Goal: Information Seeking & Learning: Learn about a topic

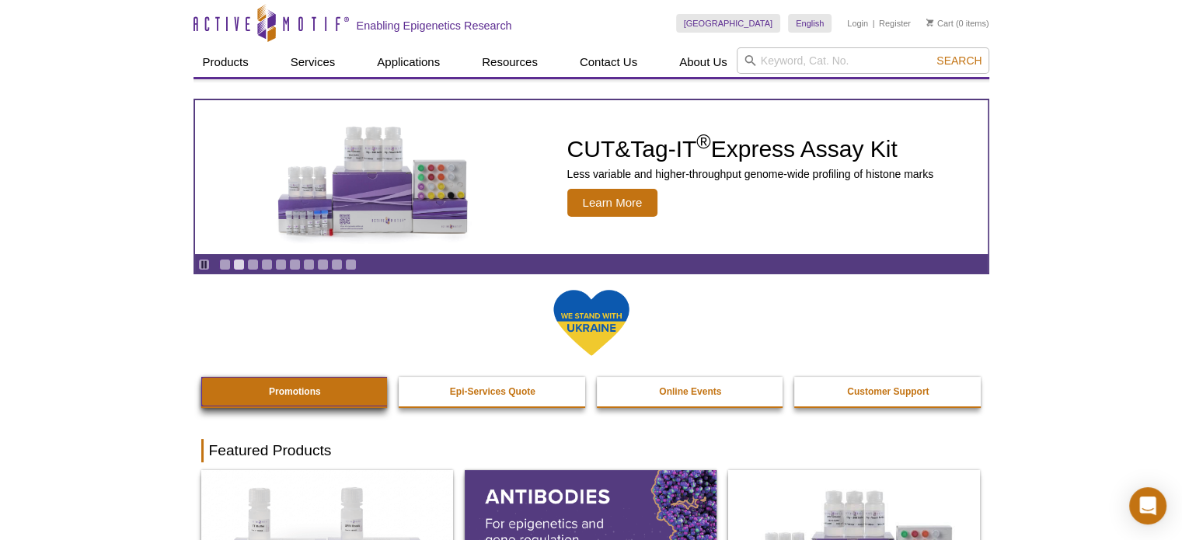
click at [347, 395] on link "Promotions" at bounding box center [295, 392] width 188 height 30
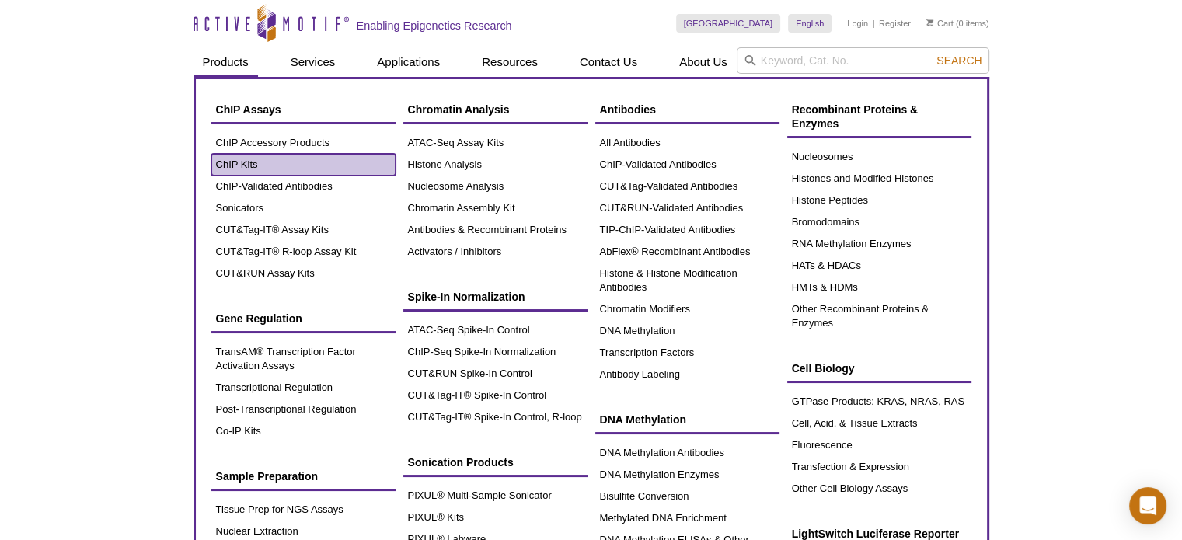
click at [249, 161] on link "ChIP Kits" at bounding box center [303, 165] width 184 height 22
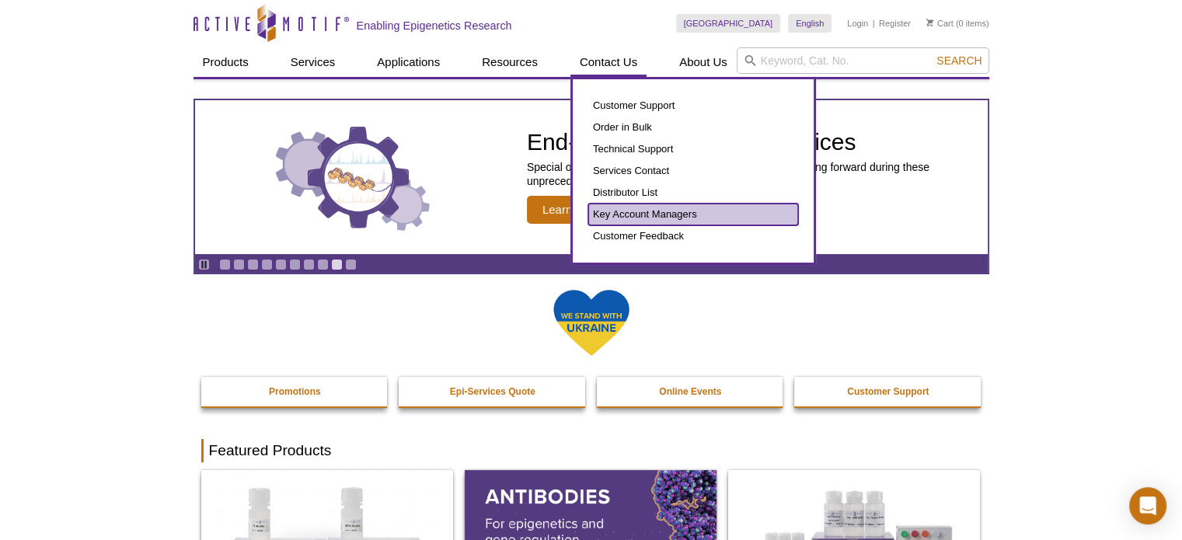
click at [634, 211] on link "Key Account Managers" at bounding box center [693, 215] width 210 height 22
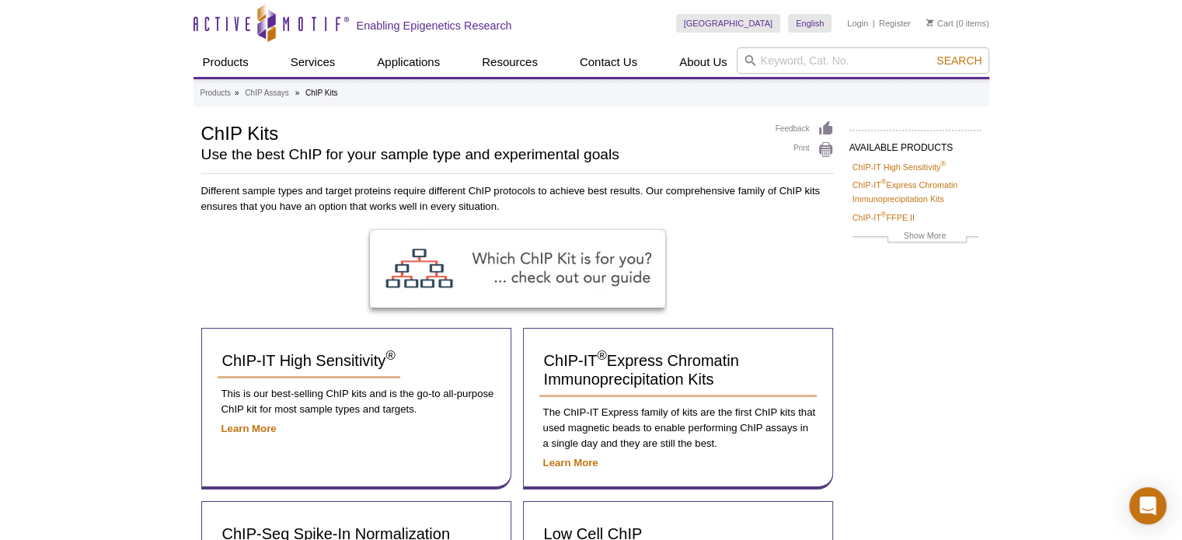
scroll to position [233, 0]
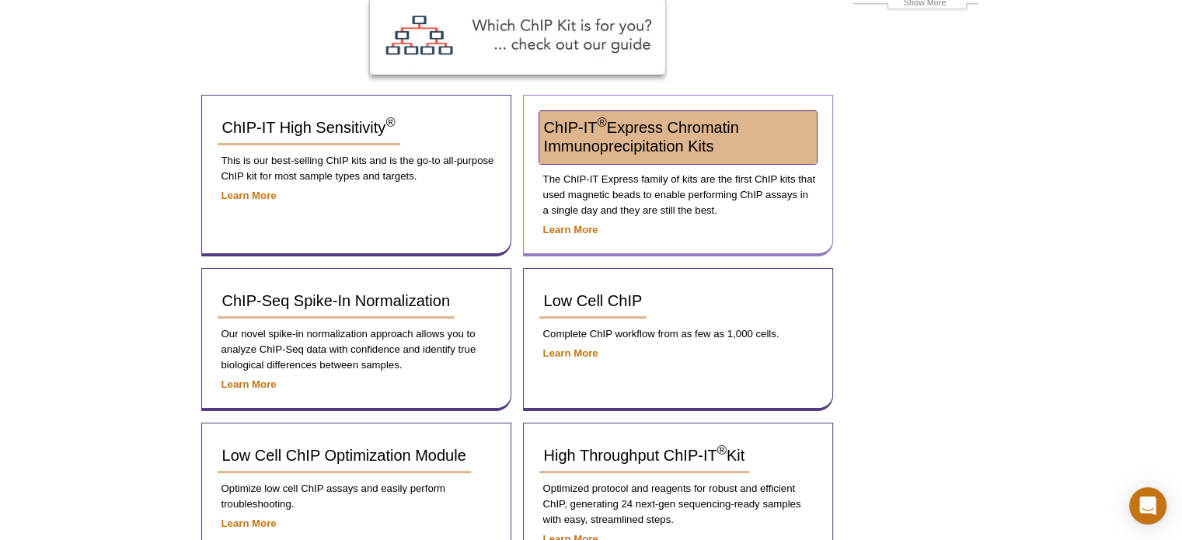
click at [602, 150] on span "ChIP-IT ® Express Chromatin Immunoprecipitation Kits" at bounding box center [641, 137] width 195 height 36
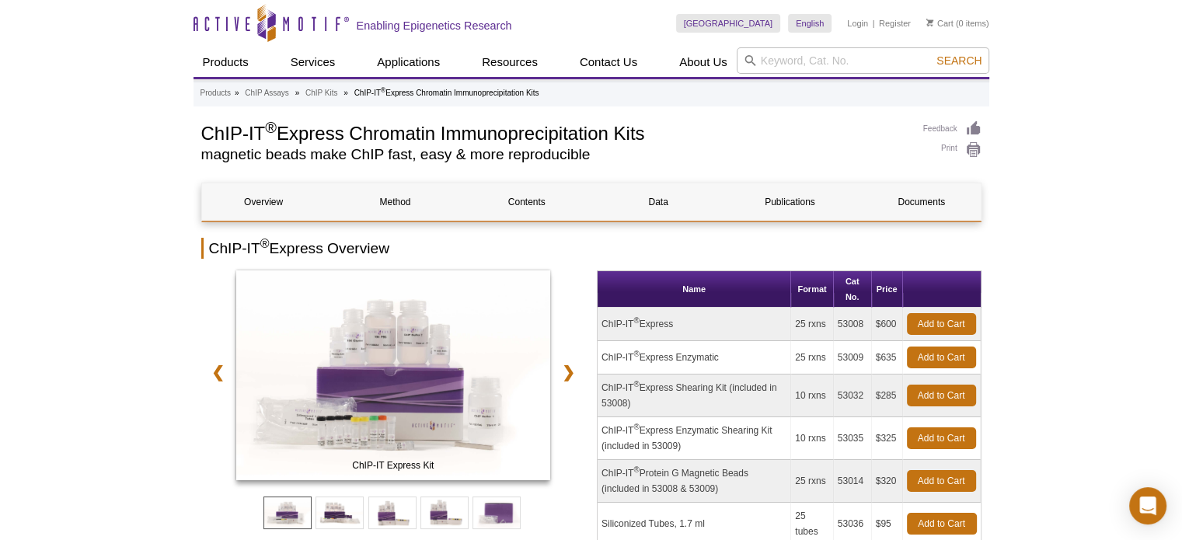
drag, startPoint x: 866, startPoint y: 326, endPoint x: 836, endPoint y: 329, distance: 30.5
click at [836, 329] on td "53008" at bounding box center [853, 324] width 38 height 33
copy td "53008"
